Goal: Transaction & Acquisition: Purchase product/service

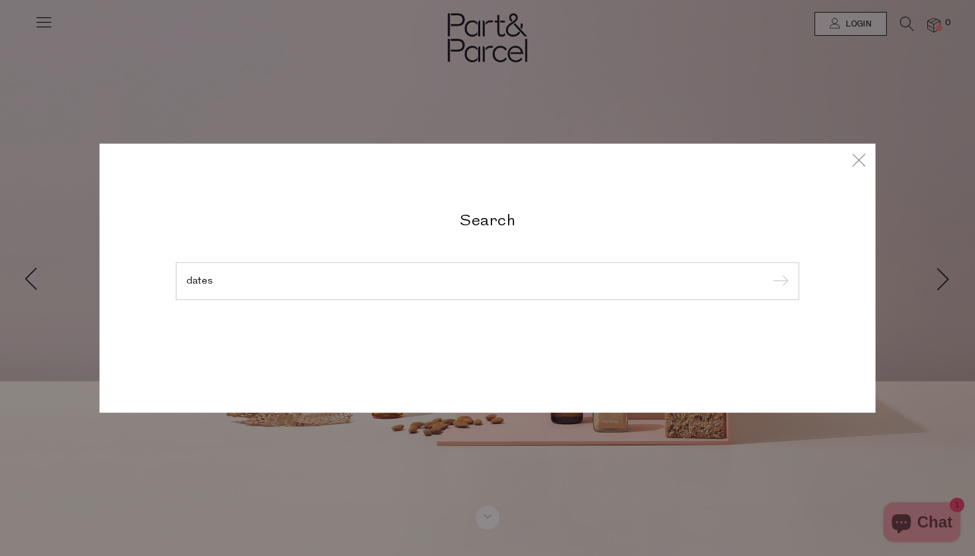
type input "dates"
click at [778, 282] on input "submit" at bounding box center [779, 282] width 20 height 20
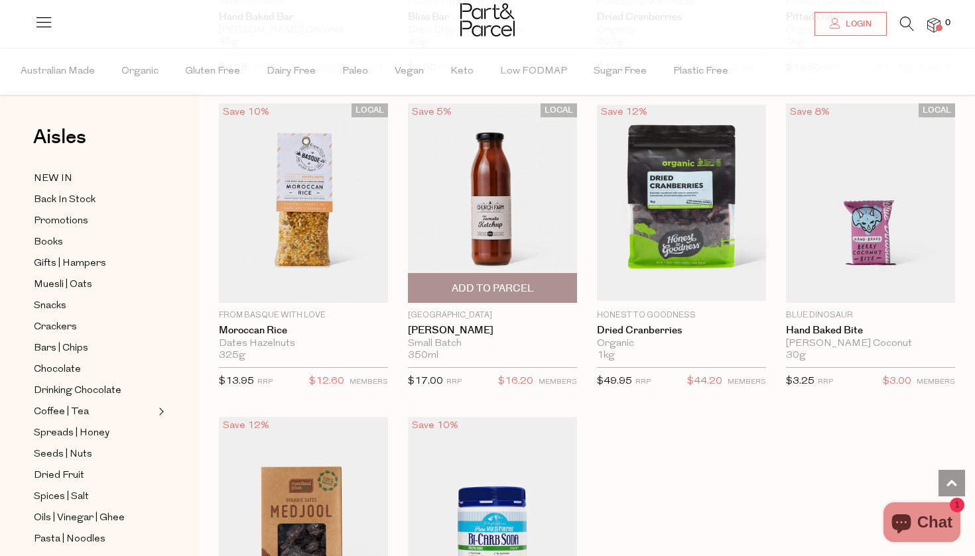
scroll to position [1269, 0]
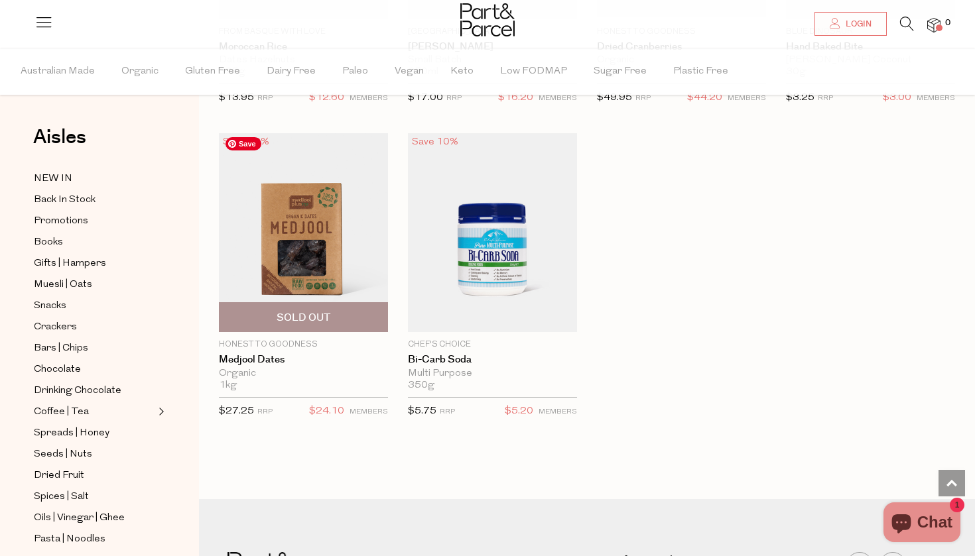
click at [304, 221] on img at bounding box center [303, 233] width 169 height 200
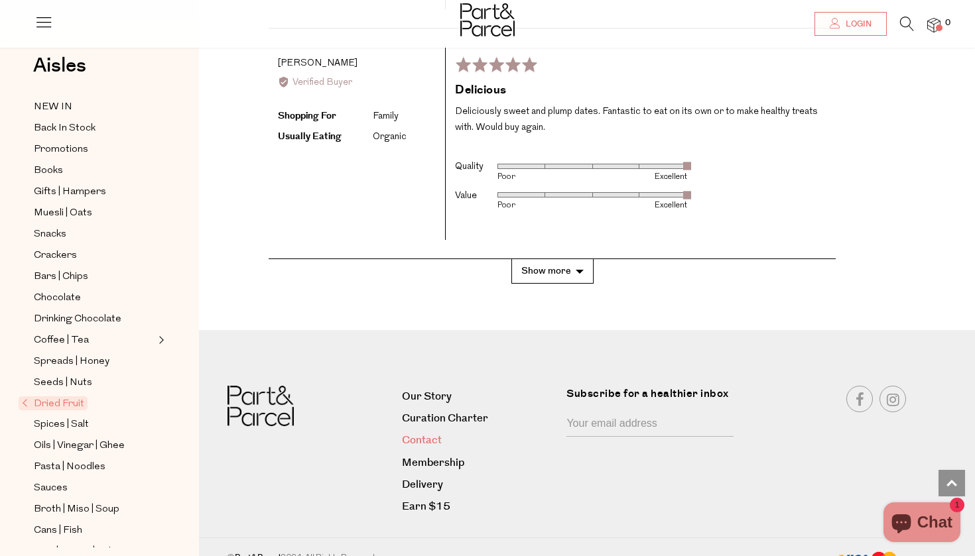
scroll to position [2794, 0]
click at [436, 389] on link "Our Story" at bounding box center [479, 398] width 155 height 18
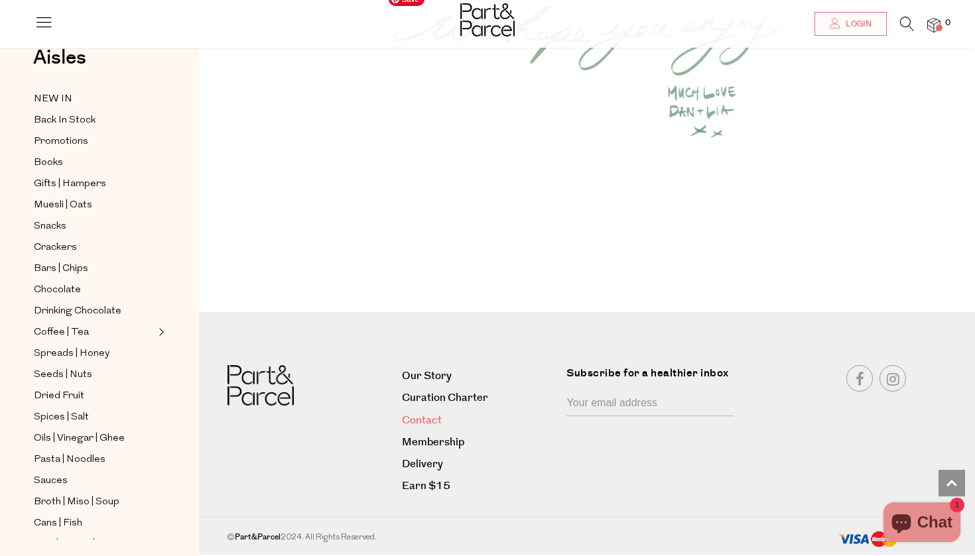
scroll to position [1761, 0]
click at [431, 420] on link "Contact" at bounding box center [479, 421] width 155 height 18
